Goal: Task Accomplishment & Management: Use online tool/utility

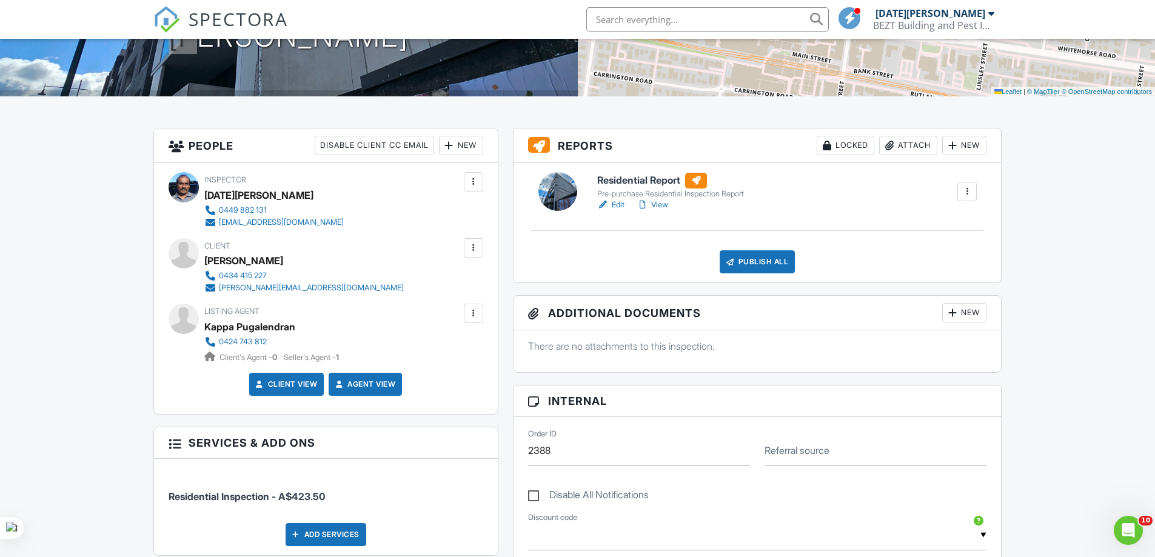
scroll to position [242, 0]
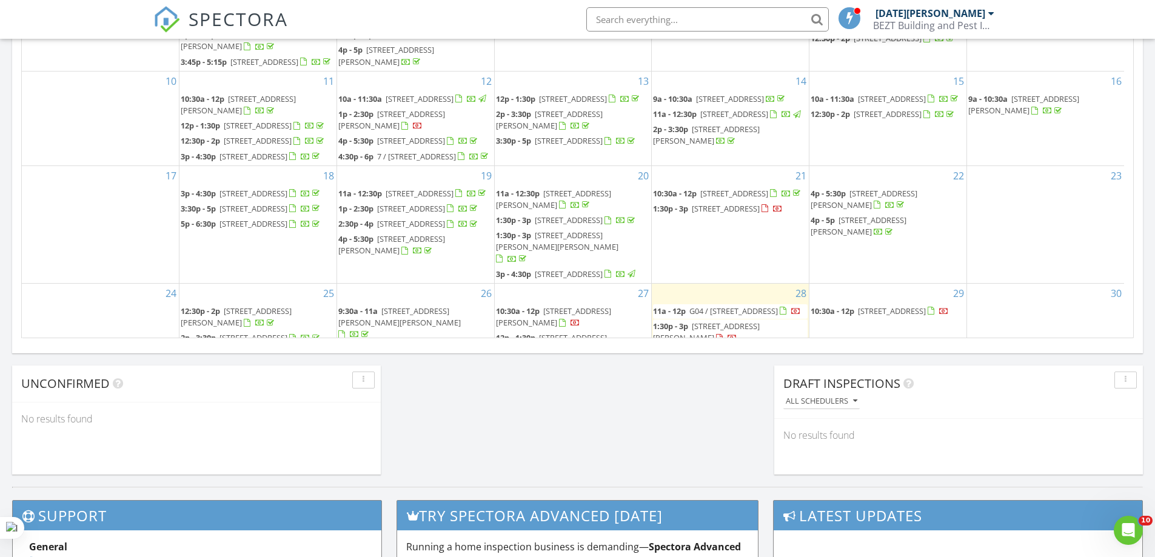
scroll to position [1122, 1173]
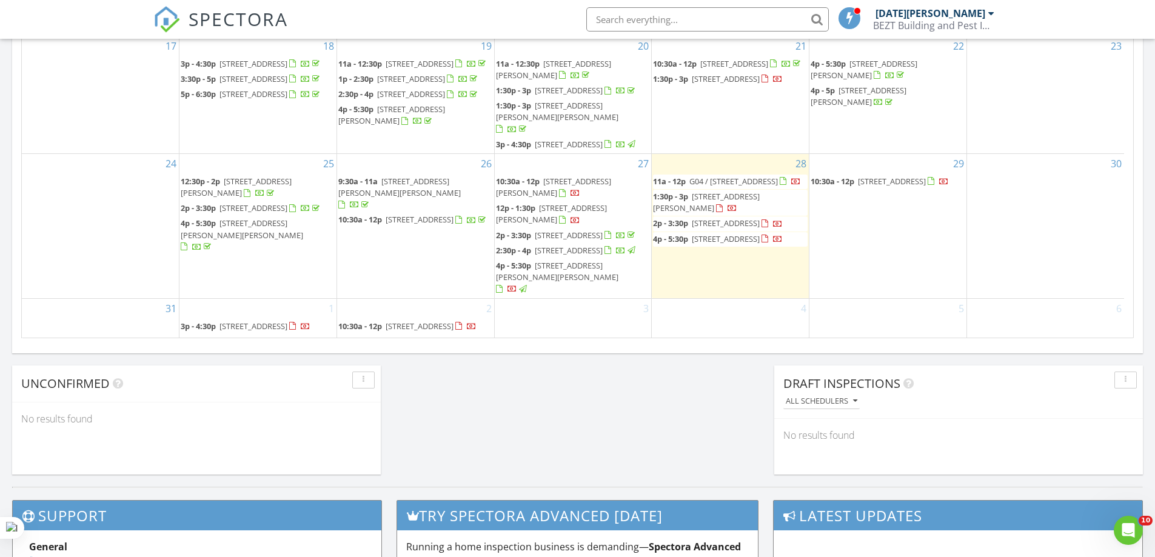
click at [987, 16] on div "[DATE][PERSON_NAME]" at bounding box center [934, 13] width 119 height 12
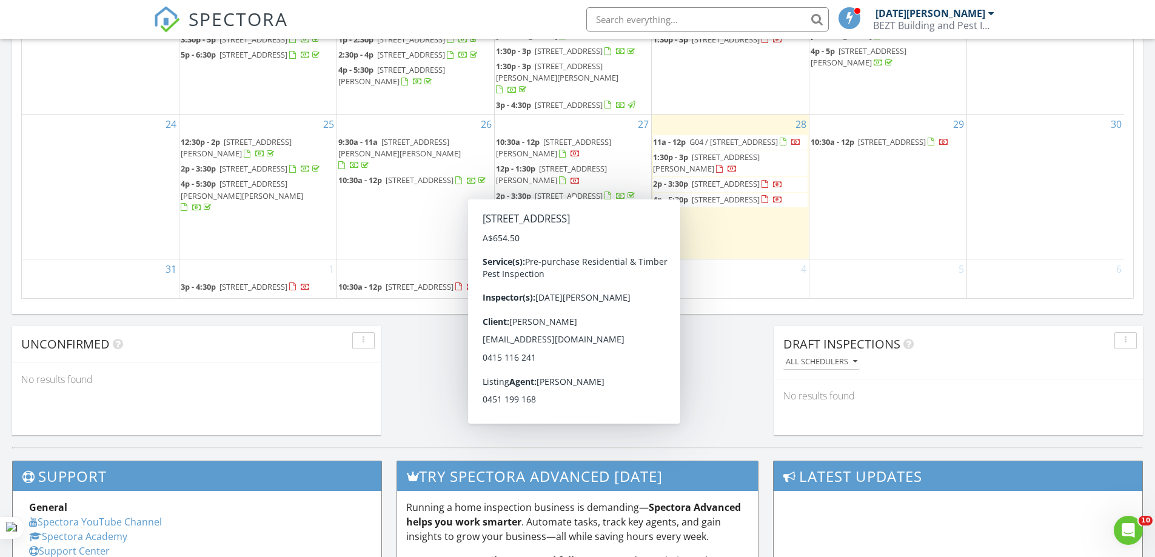
scroll to position [895, 0]
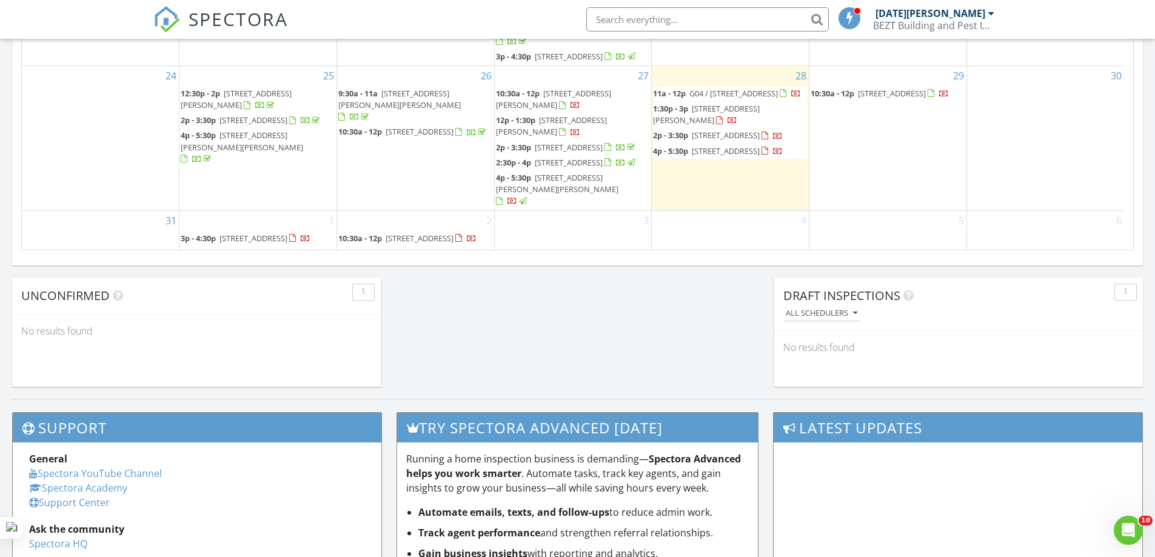
scroll to position [835, 0]
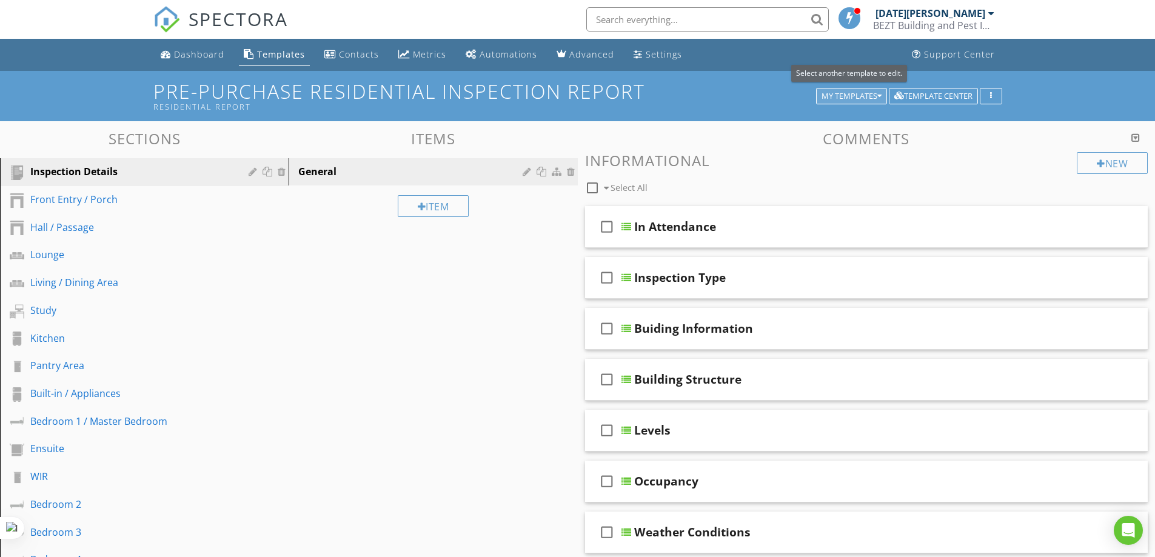
click at [852, 97] on div "My Templates" at bounding box center [851, 96] width 60 height 8
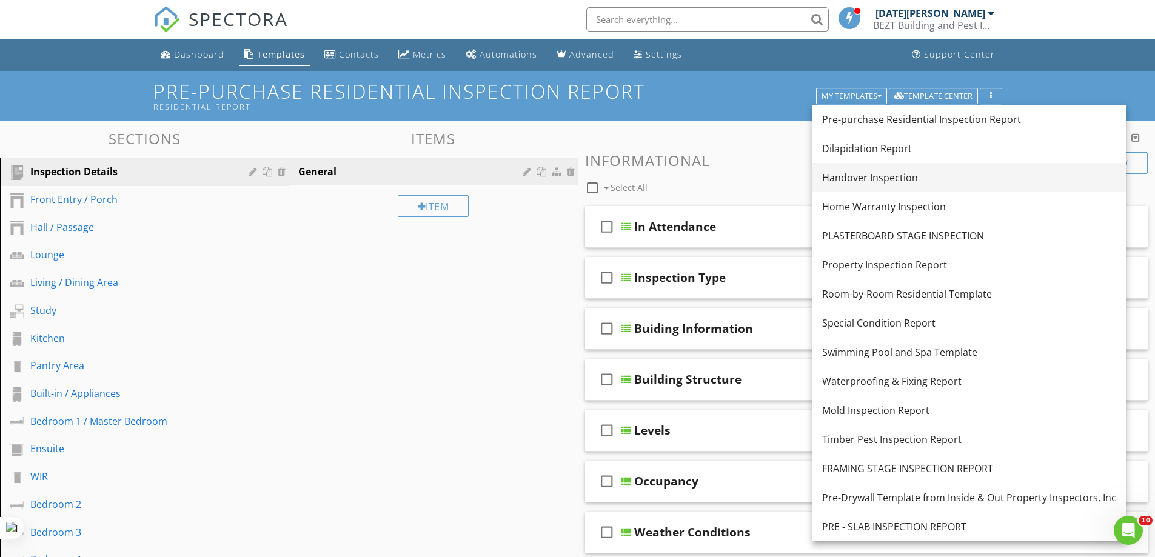
click at [864, 181] on div "Handover Inspection" at bounding box center [969, 177] width 294 height 15
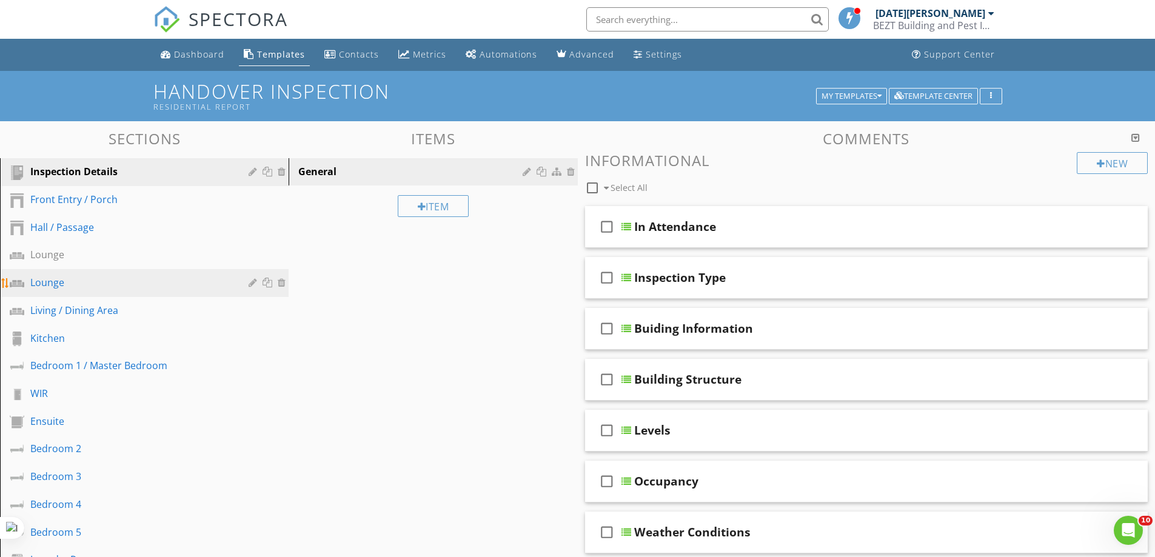
click at [73, 284] on div "Lounge" at bounding box center [130, 282] width 201 height 15
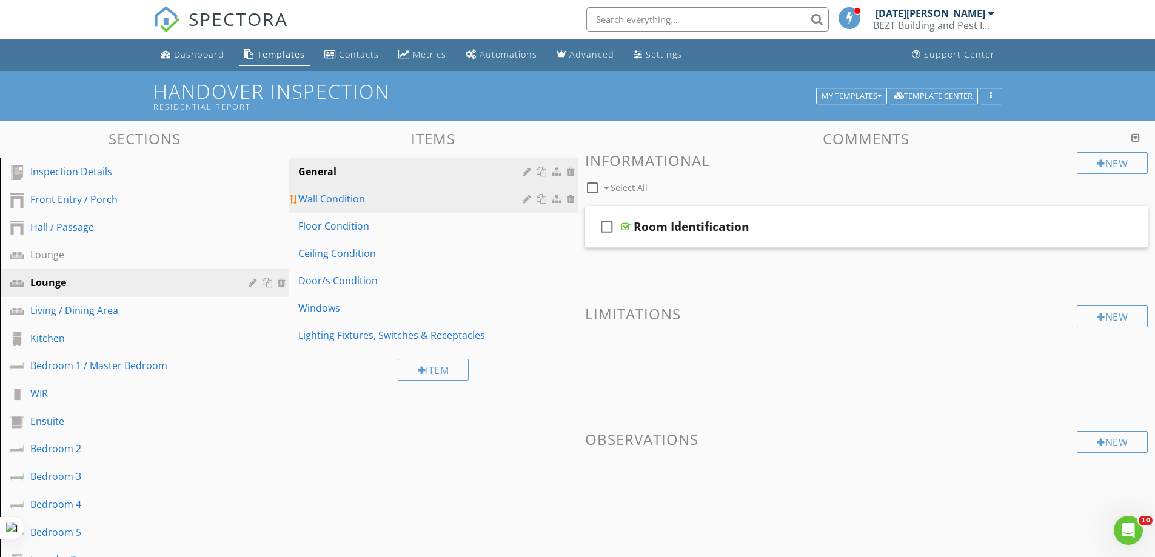
click at [348, 203] on div "Wall Condition" at bounding box center [411, 199] width 227 height 15
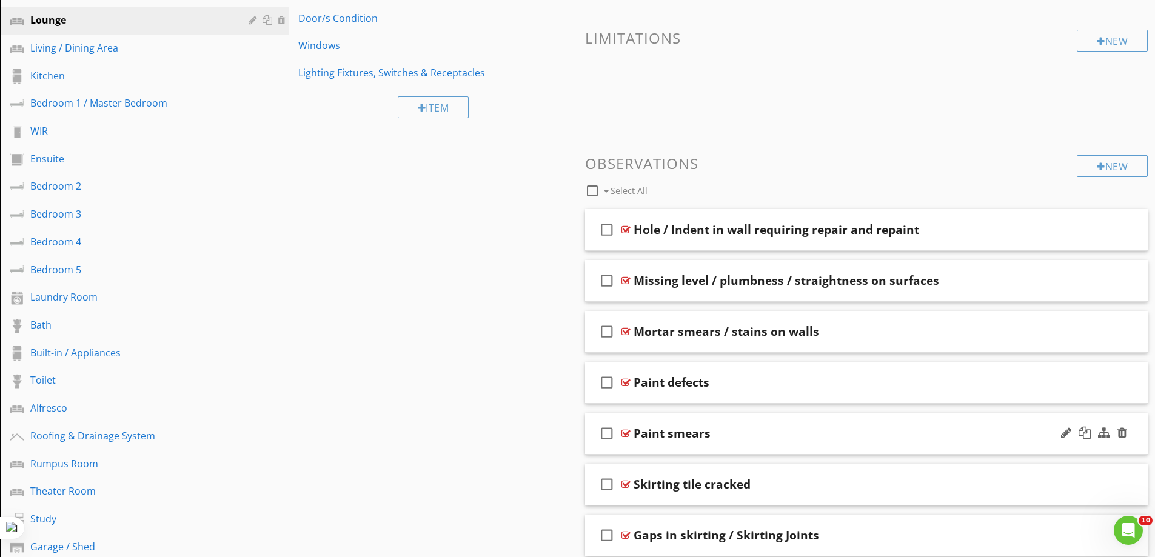
scroll to position [303, 0]
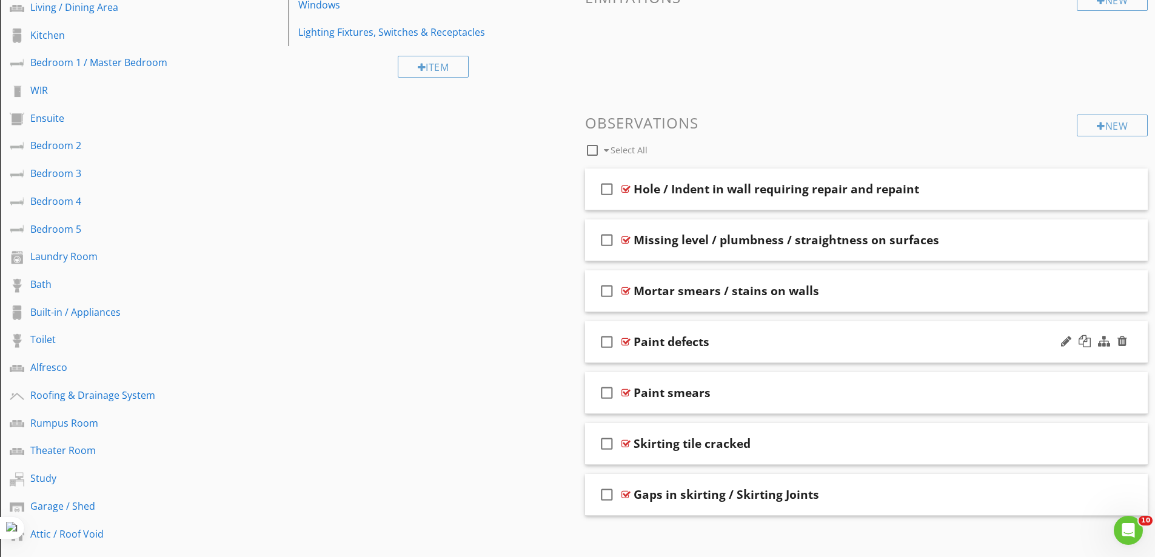
click at [644, 342] on div "Paint defects" at bounding box center [671, 342] width 76 height 15
click at [603, 341] on icon "check_box_outline_blank" at bounding box center [606, 341] width 19 height 29
click at [603, 341] on icon "check_box" at bounding box center [606, 341] width 19 height 29
click at [1064, 342] on div at bounding box center [1066, 341] width 10 height 12
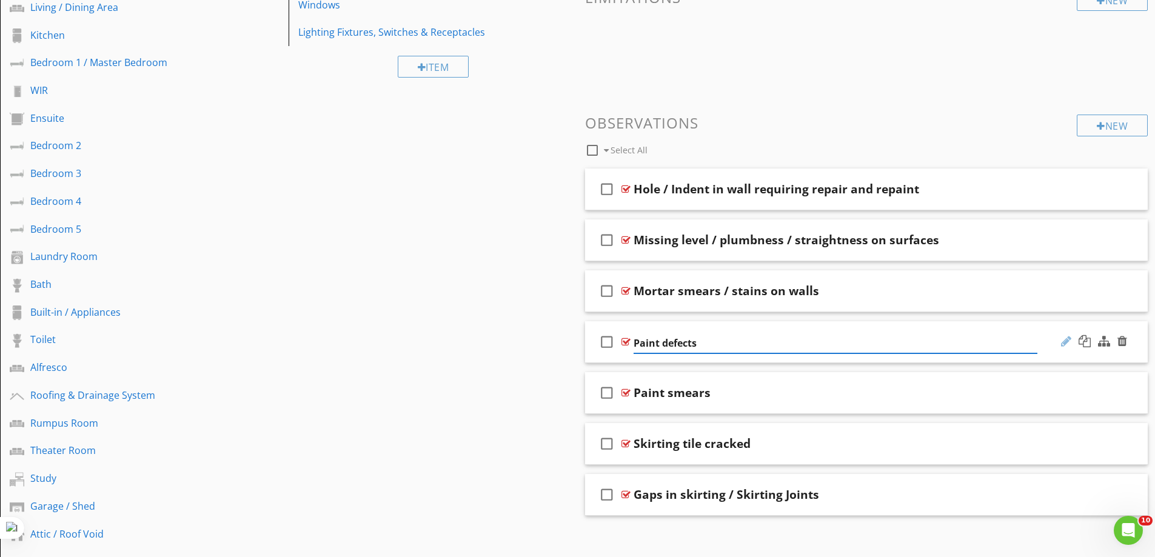
click at [1063, 339] on div at bounding box center [1066, 341] width 10 height 12
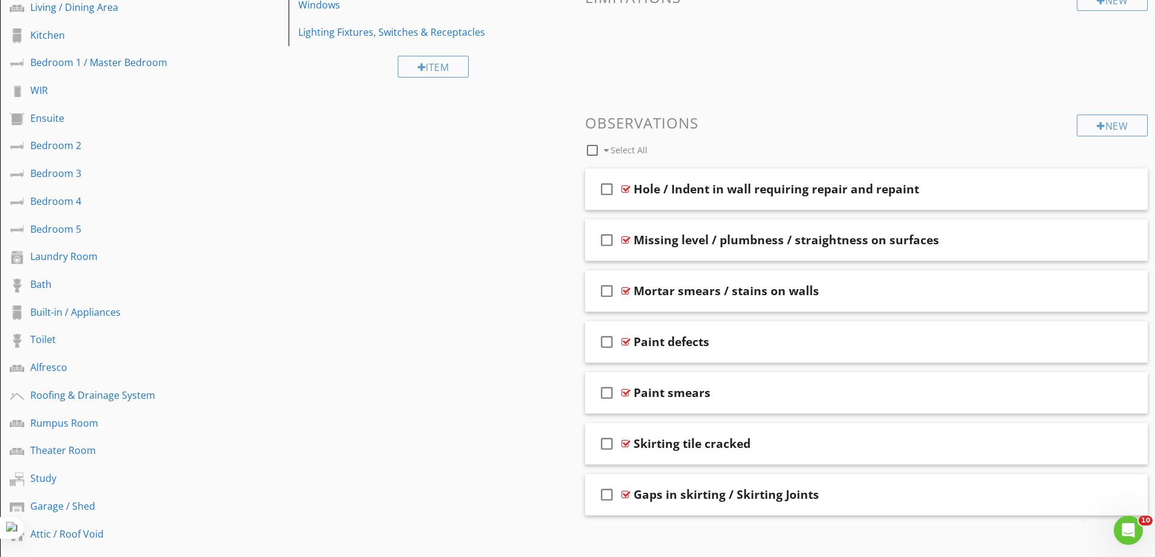
click at [625, 342] on div at bounding box center [625, 342] width 9 height 10
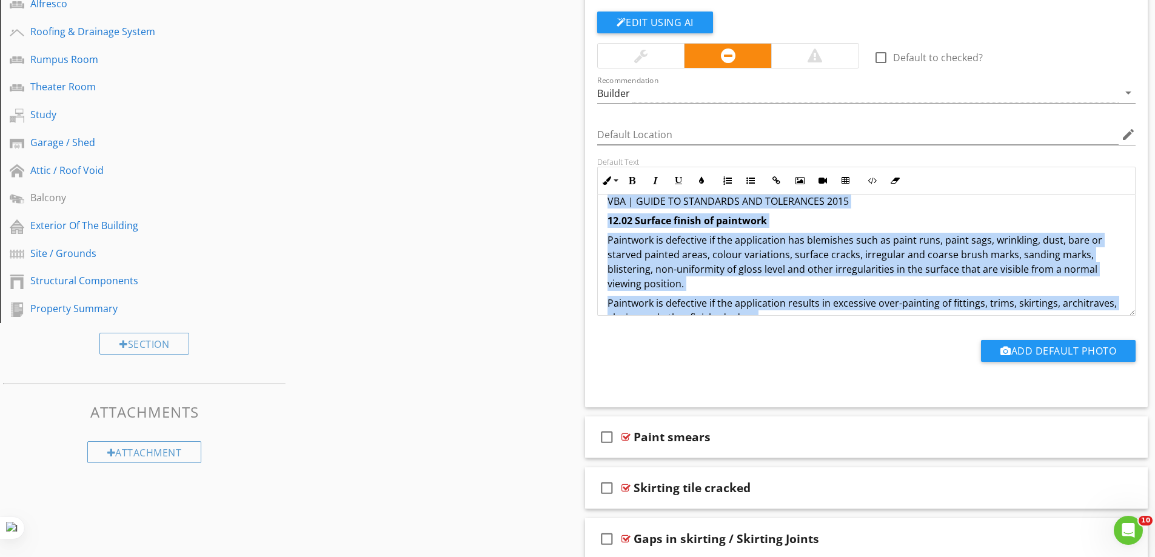
scroll to position [39, 0]
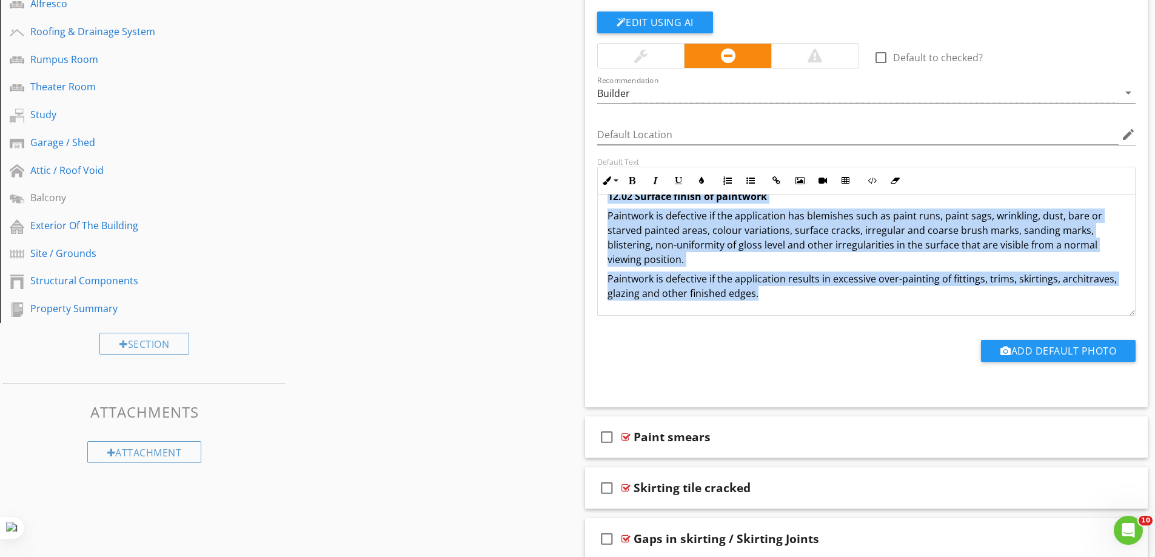
drag, startPoint x: 602, startPoint y: 216, endPoint x: 849, endPoint y: 310, distance: 264.5
click at [849, 310] on div "VBA | GUIDE TO STANDARDS AND TOLERANCES 2015 12.02 Surface finish of paintwork …" at bounding box center [867, 235] width 538 height 160
copy div "VBA | GUIDE TO STANDARDS AND TOLERANCES 2015 12.02 Surface finish of paintwork …"
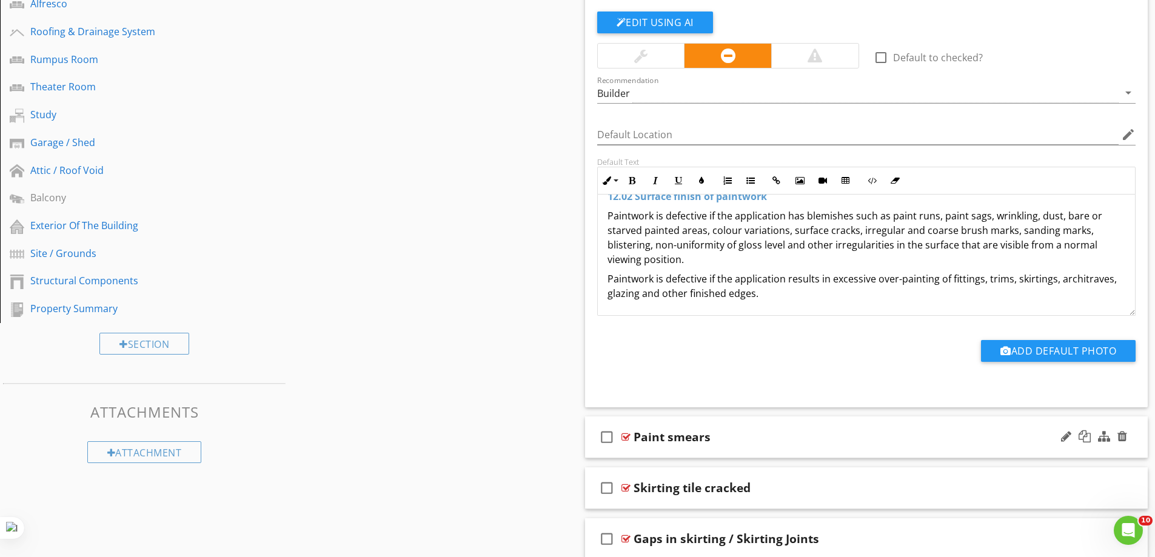
click at [621, 437] on div at bounding box center [625, 437] width 9 height 10
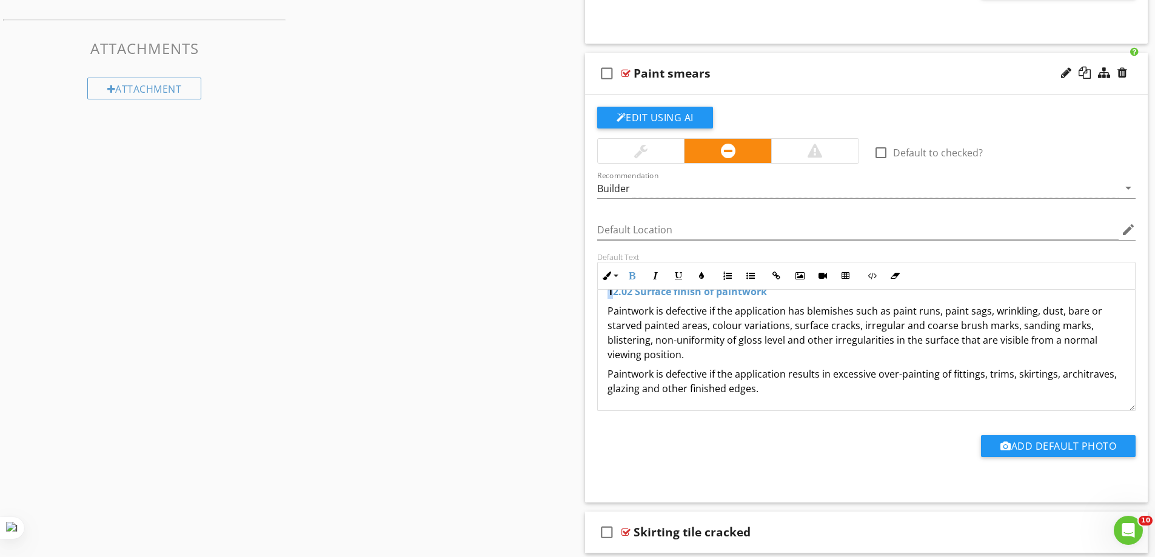
scroll to position [0, 0]
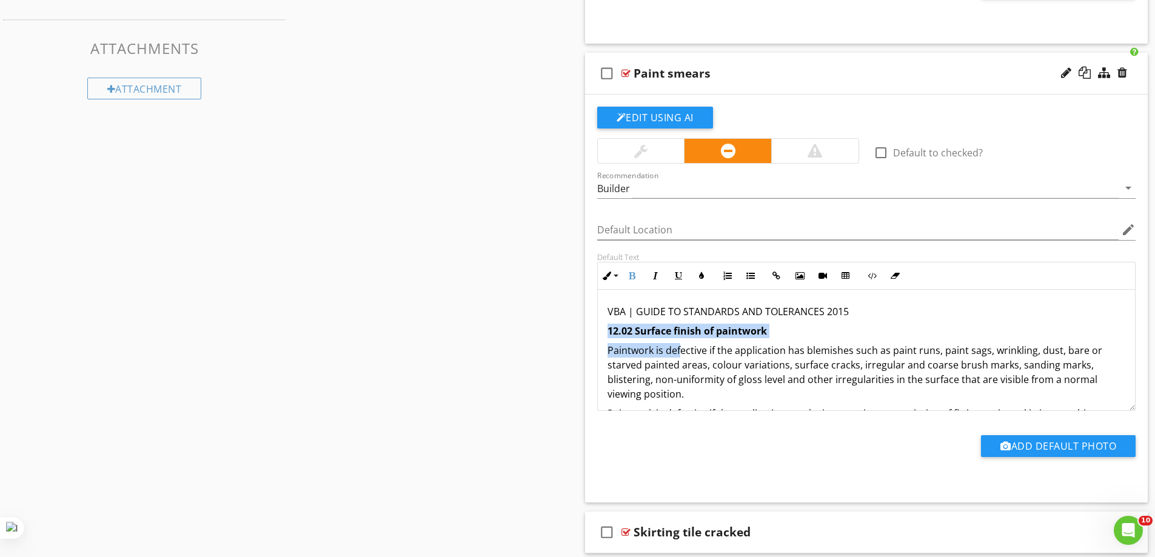
drag, startPoint x: 603, startPoint y: 296, endPoint x: 681, endPoint y: 352, distance: 95.9
click at [681, 352] on div "VBA | GUIDE TO STANDARDS AND TOLERANCES 2015 12.02 Surface finish of paintwork …" at bounding box center [867, 370] width 538 height 160
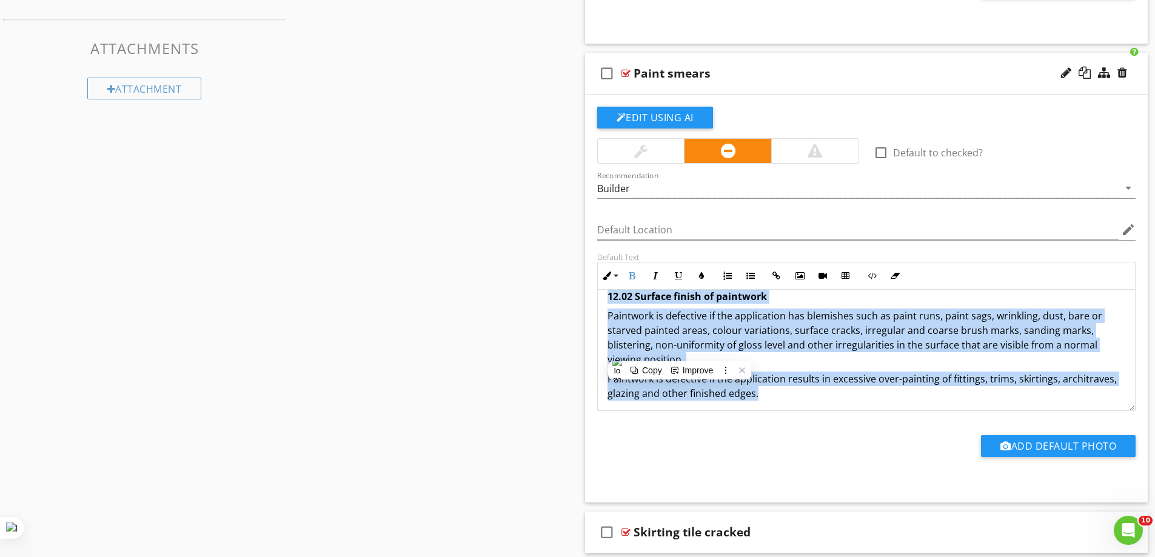
scroll to position [39, 0]
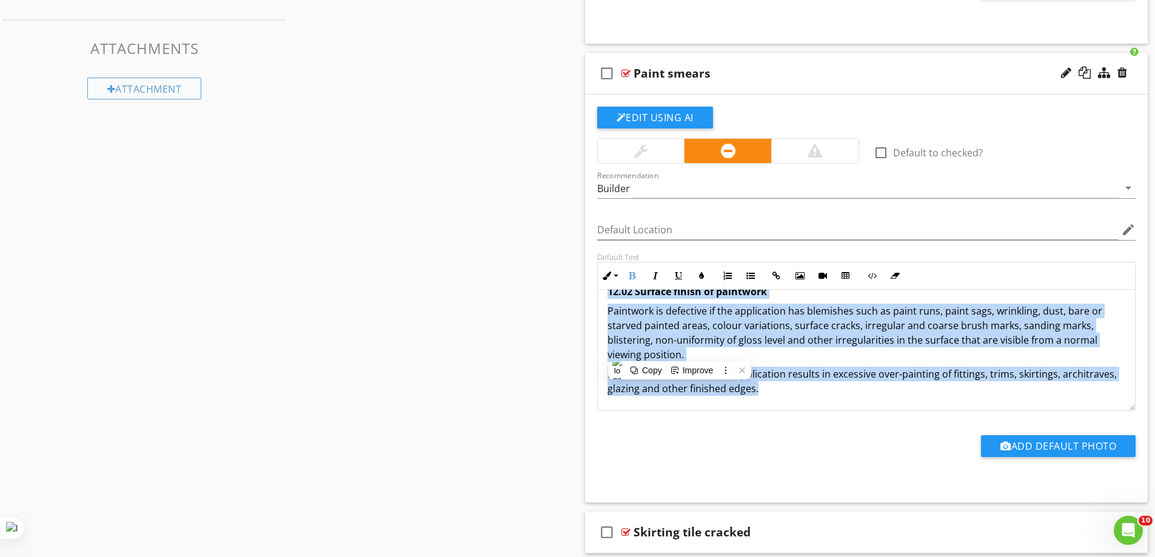
drag, startPoint x: 603, startPoint y: 312, endPoint x: 785, endPoint y: 418, distance: 211.0
click at [784, 418] on div "check_box_outline_blank Default to checked? Recommendation Builder arrow_drop_d…" at bounding box center [866, 293] width 553 height 372
copy div "VBA | GUIDE TO STANDARDS AND TOLERANCES 2015 12.02 Surface finish of paintwork …"
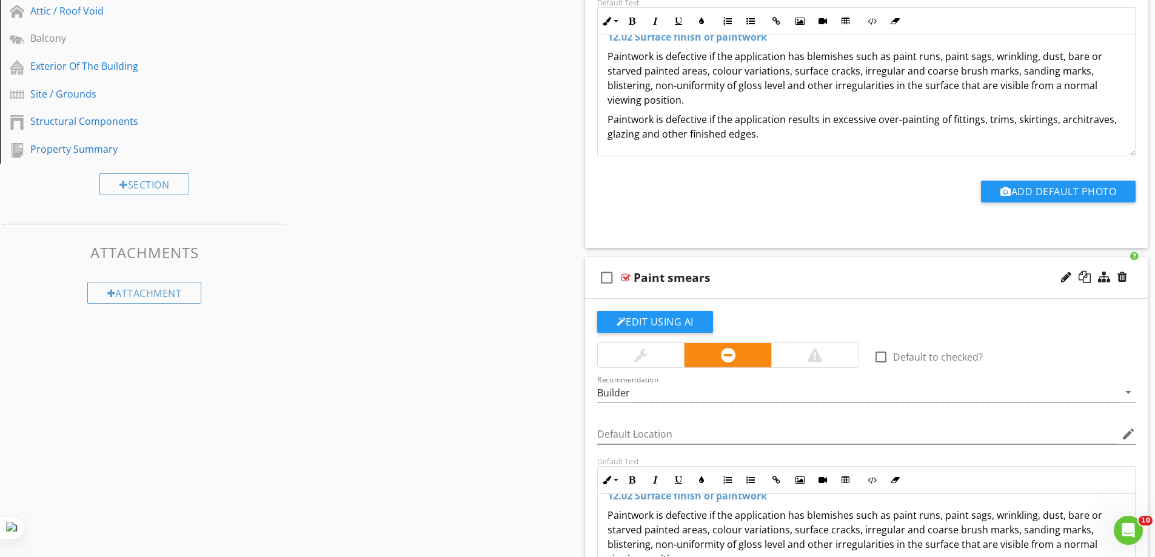
scroll to position [788, 0]
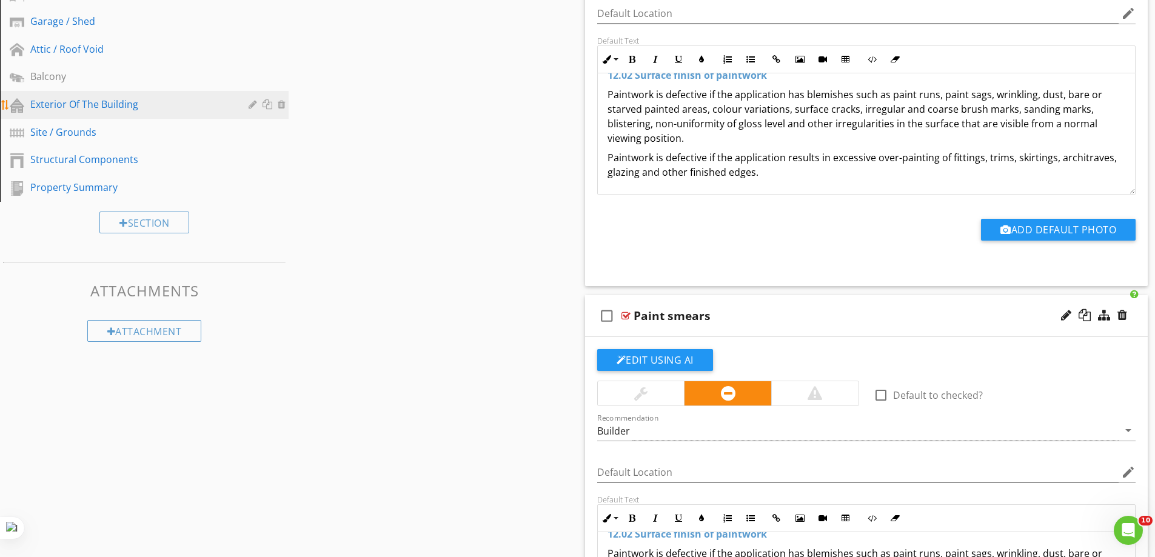
click at [88, 109] on div "Exterior Of The Building" at bounding box center [130, 104] width 201 height 15
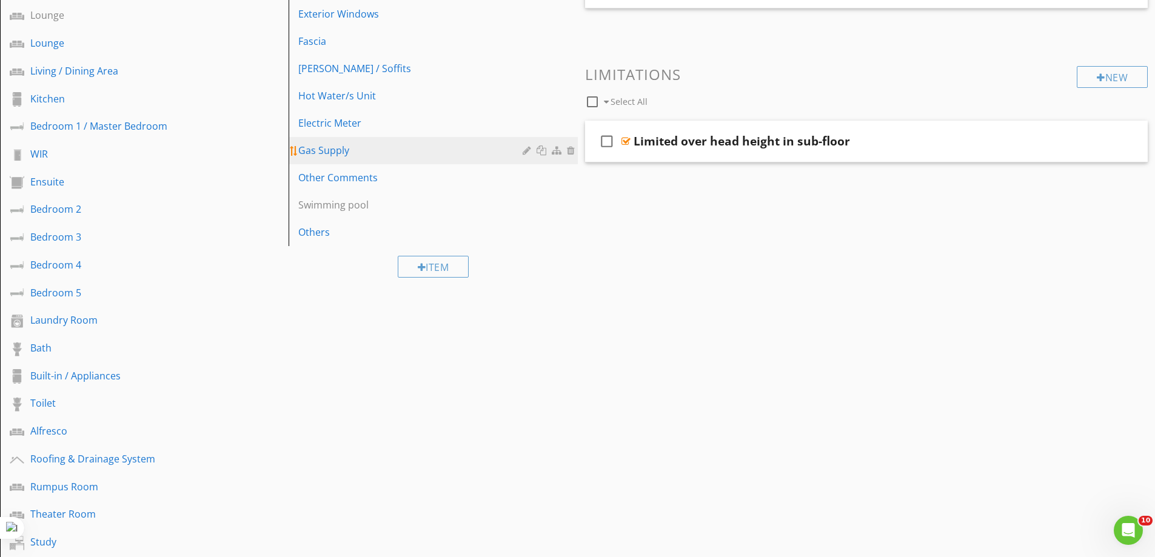
scroll to position [109, 0]
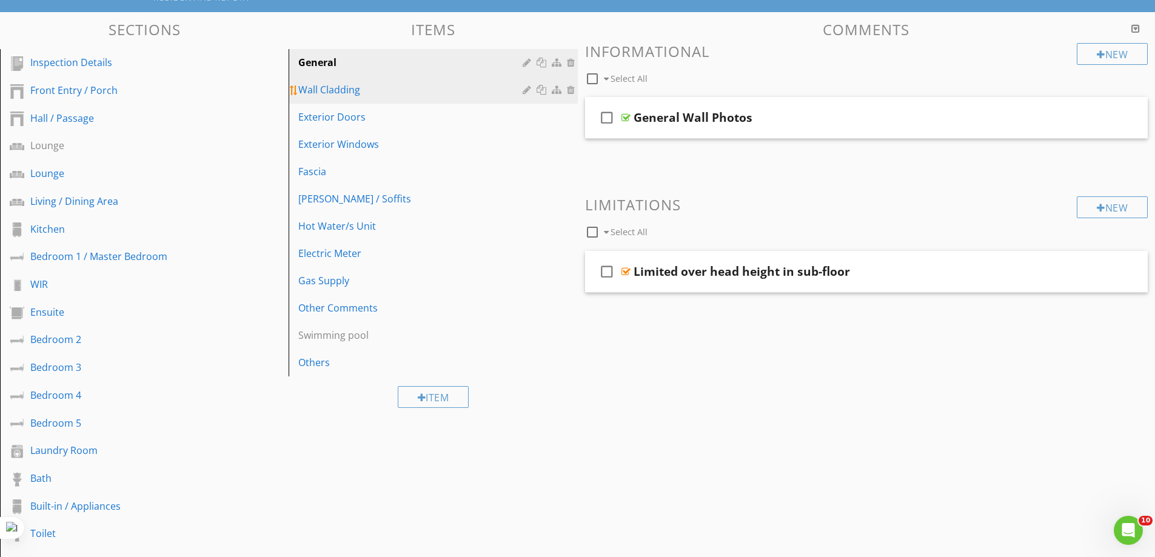
click at [344, 93] on div "Wall Cladding" at bounding box center [411, 89] width 227 height 15
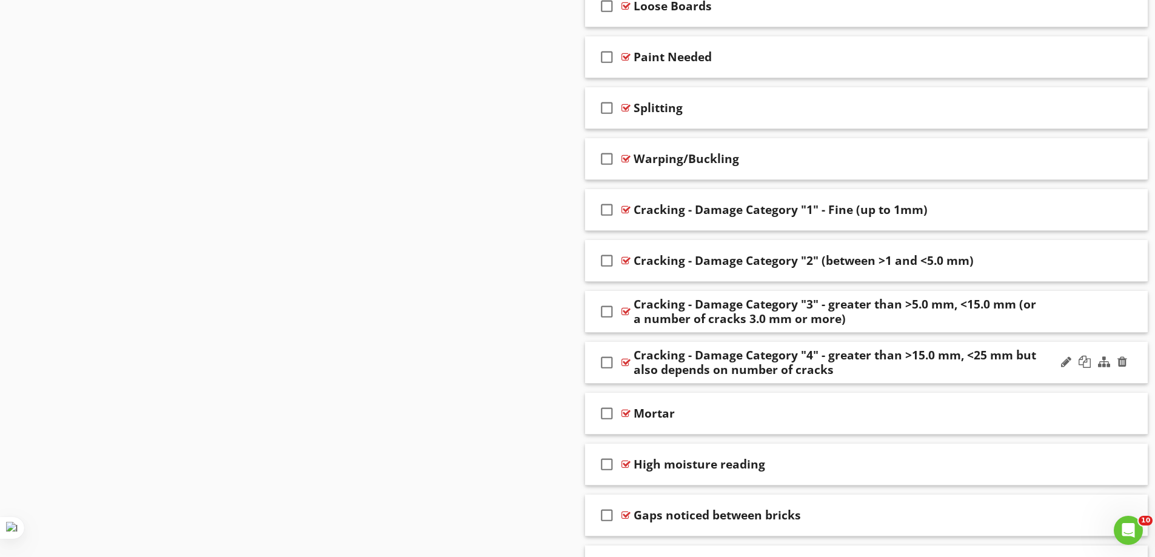
scroll to position [1382, 0]
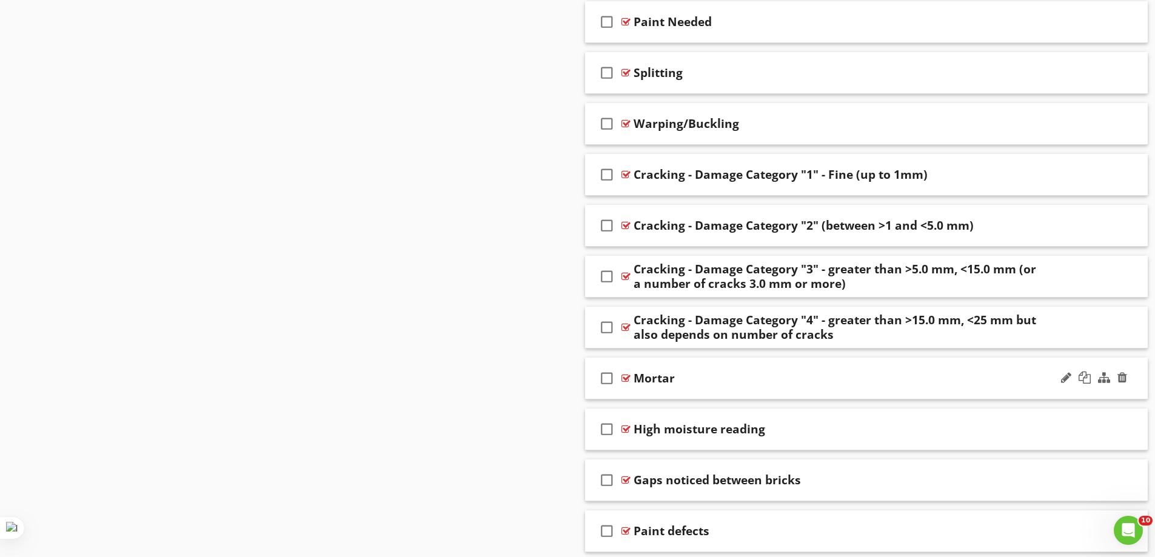
click at [622, 378] on div at bounding box center [625, 378] width 9 height 10
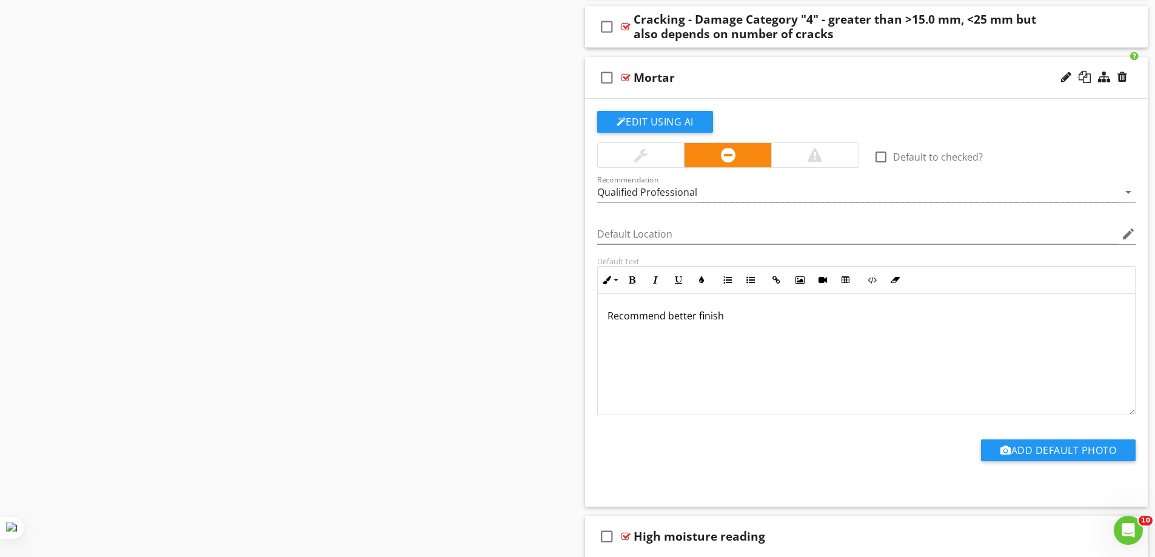
scroll to position [1685, 0]
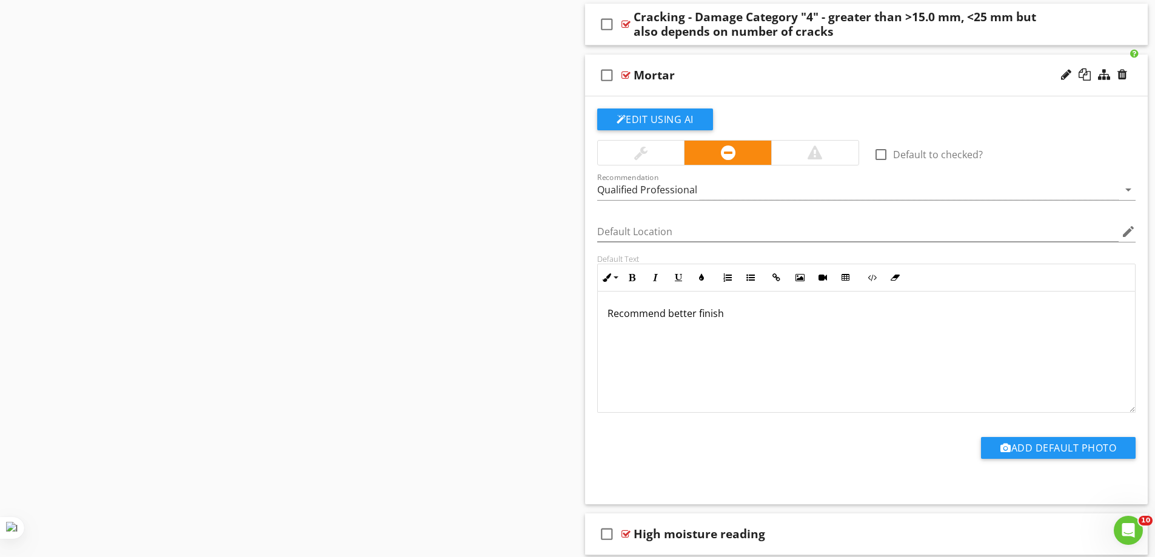
click at [627, 75] on div at bounding box center [625, 75] width 9 height 10
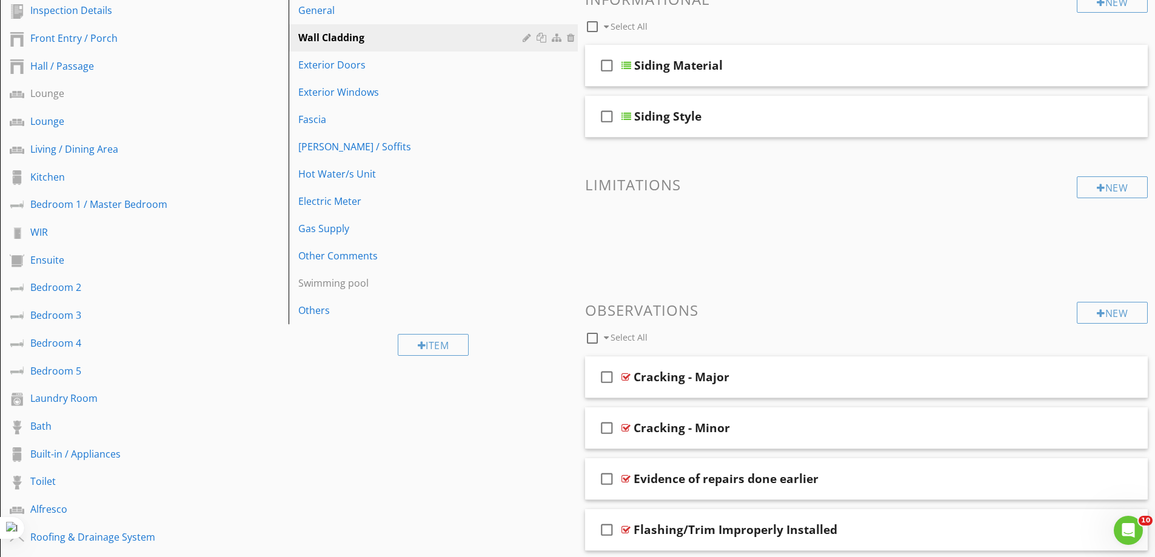
scroll to position [158, 0]
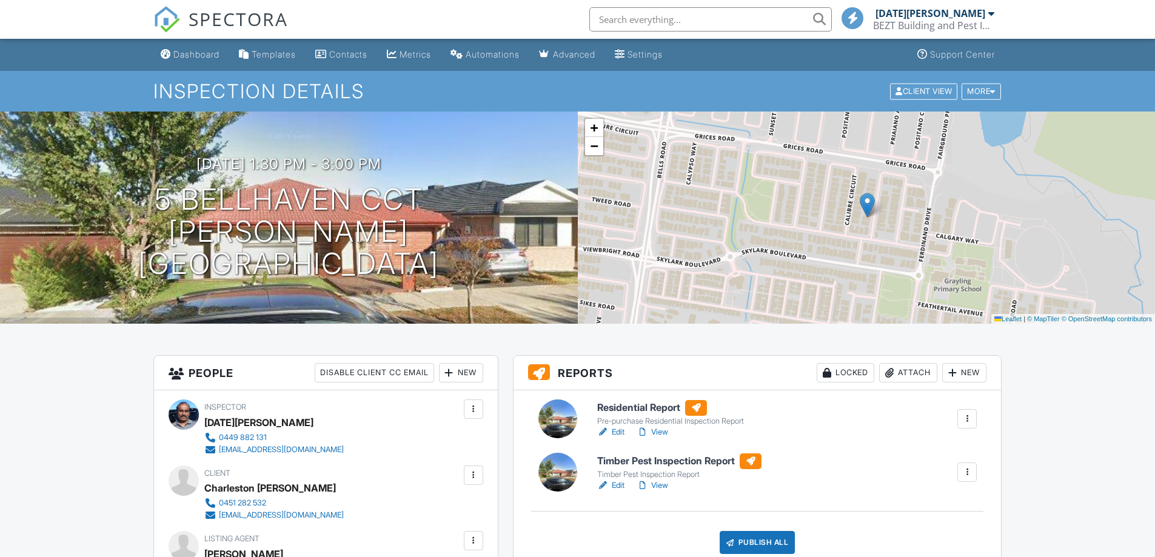
drag, startPoint x: 659, startPoint y: 432, endPoint x: 683, endPoint y: 422, distance: 26.1
